Goal: Find contact information: Find contact information

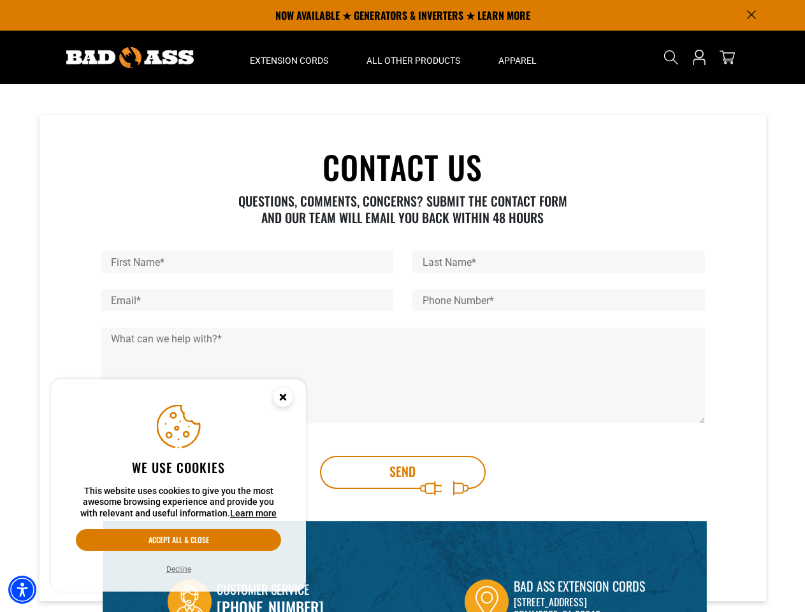
click at [403, 306] on div "Phone Number *" at bounding box center [559, 308] width 312 height 38
click at [22, 590] on img "Accessibility Menu" at bounding box center [22, 590] width 28 height 28
click at [752, 15] on body "Skip to main content Enable accessibility for low vision Open the accessibility…" at bounding box center [402, 504] width 805 height 1008
click at [289, 57] on body "Skip to main content Enable accessibility for low vision Open the accessibility…" at bounding box center [402, 504] width 805 height 1008
click at [413, 57] on body "Skip to main content Enable accessibility for low vision Open the accessibility…" at bounding box center [402, 504] width 805 height 1008
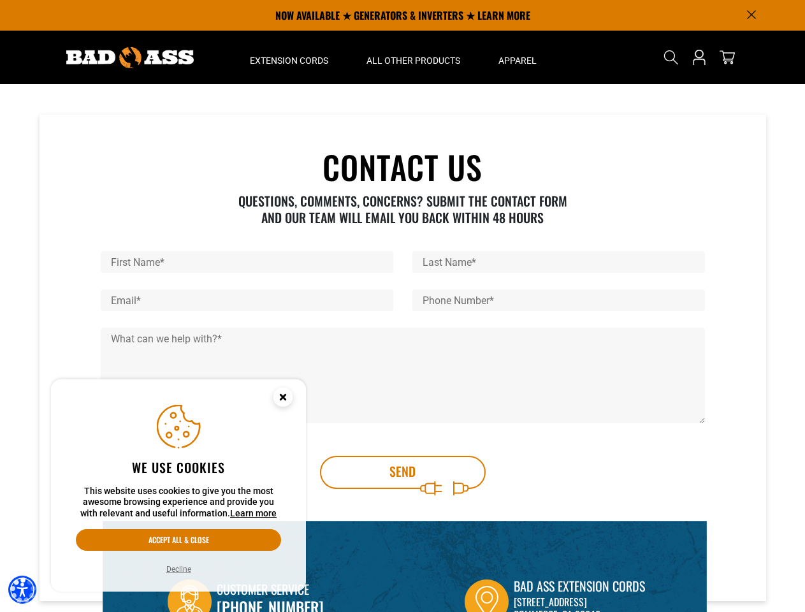
click at [517, 57] on body "Skip to main content Enable accessibility for low vision Open the accessibility…" at bounding box center [402, 504] width 805 height 1008
click at [671, 57] on body "Skip to main content Enable accessibility for low vision Open the accessibility…" at bounding box center [402, 504] width 805 height 1008
click at [671, 68] on body "Skip to main content Enable accessibility for low vision Open the accessibility…" at bounding box center [402, 504] width 805 height 1008
click at [247, 262] on body "Skip to main content Enable accessibility for low vision Open the accessibility…" at bounding box center [402, 504] width 805 height 1008
click at [558, 262] on body "Skip to main content Enable accessibility for low vision Open the accessibility…" at bounding box center [402, 504] width 805 height 1008
